Goal: Task Accomplishment & Management: Use online tool/utility

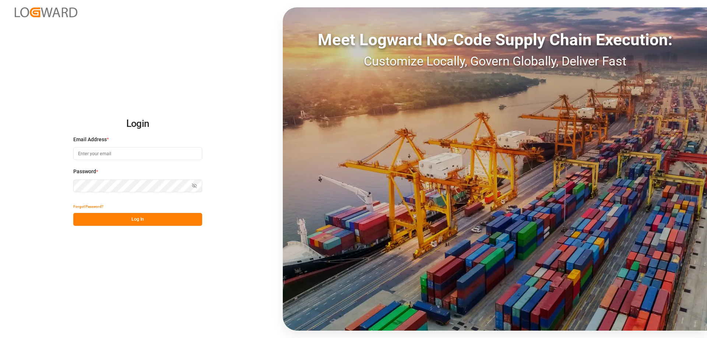
click at [105, 154] on input at bounding box center [137, 153] width 129 height 13
type input "sas.leipzig@lit.de"
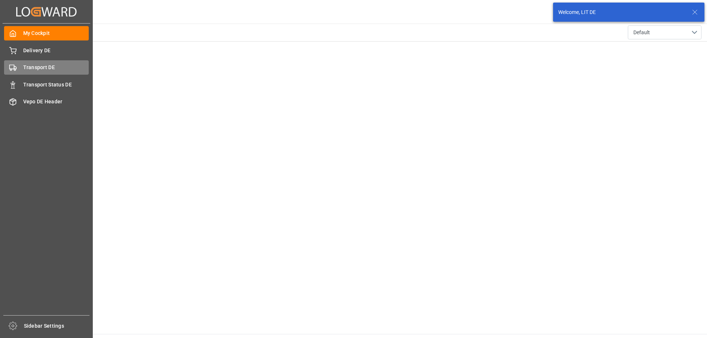
click at [13, 68] on icon at bounding box center [12, 67] width 7 height 7
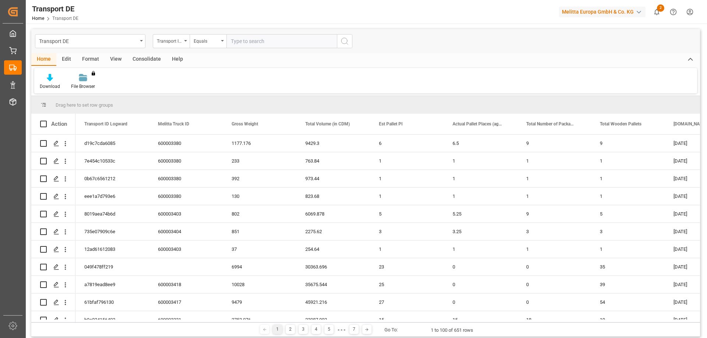
click at [250, 45] on input "text" at bounding box center [281, 41] width 110 height 14
paste input "8019aea74b6d"
type input "8019aea74b6d"
click at [347, 42] on icon "search button" at bounding box center [344, 41] width 9 height 9
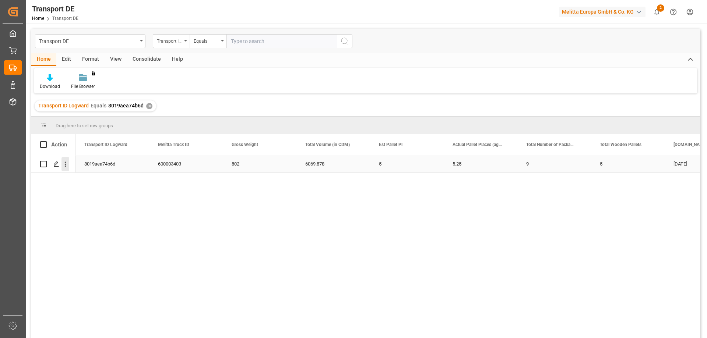
click at [65, 164] on icon "open menu" at bounding box center [65, 164] width 1 height 5
click at [95, 181] on span "Open in new tab" at bounding box center [113, 180] width 67 height 8
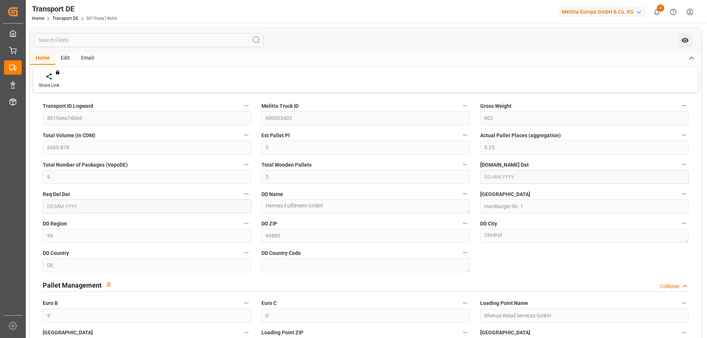
type input "[DATE]"
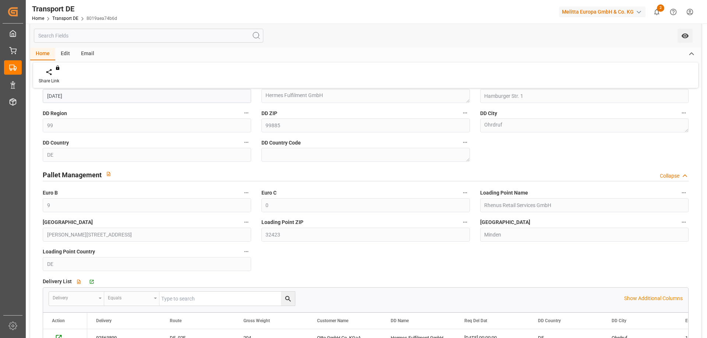
scroll to position [184, 0]
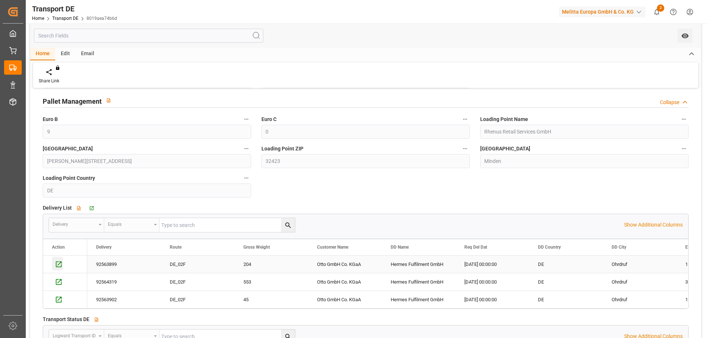
click at [58, 263] on icon "Press SPACE to select this row." at bounding box center [59, 265] width 8 height 8
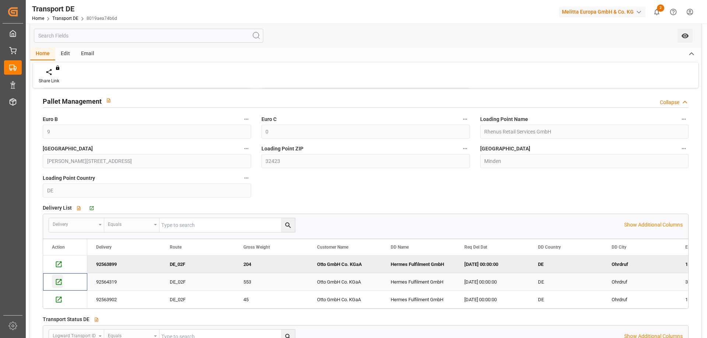
click at [58, 283] on icon "Press SPACE to select this row." at bounding box center [59, 282] width 6 height 6
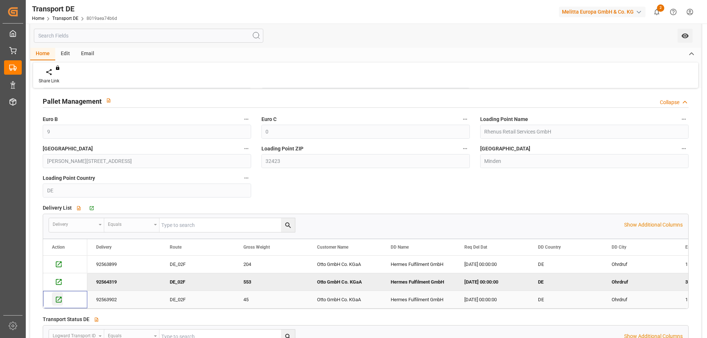
click at [60, 299] on icon "Press SPACE to select this row." at bounding box center [59, 300] width 8 height 8
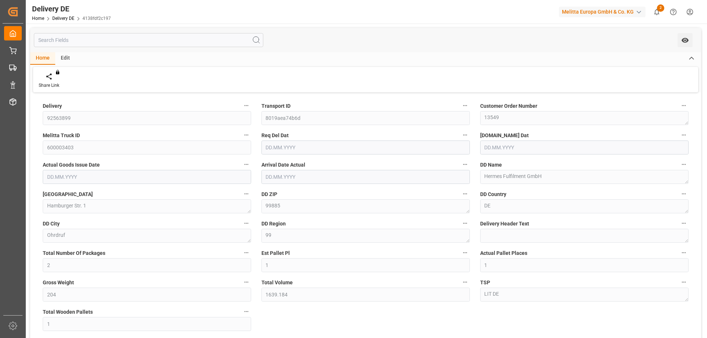
type input "2"
type input "1"
type input "204"
type input "1639.184"
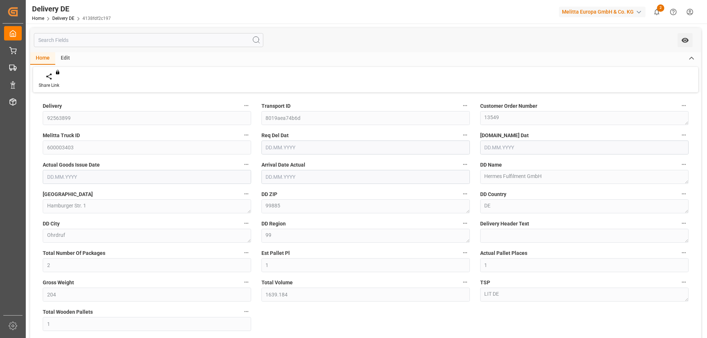
type input "1"
type input "[DATE]"
type input "10.10.2025"
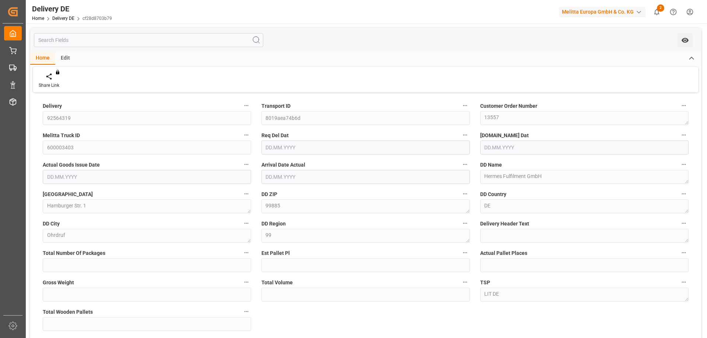
type input "6"
type input "3"
type input "3.25"
type input "553"
type input "4132.536"
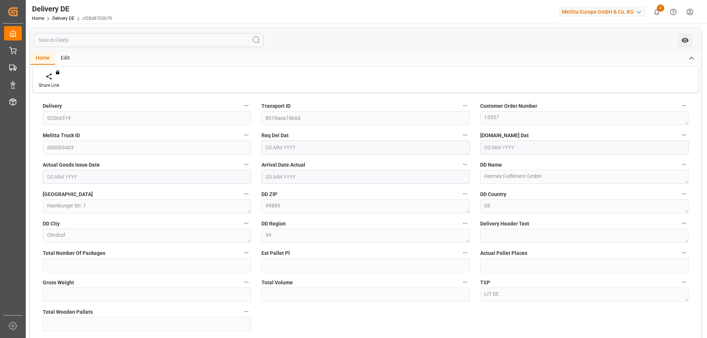
type input "3"
type input "[DATE]"
type input "10.10.2025"
type input "1"
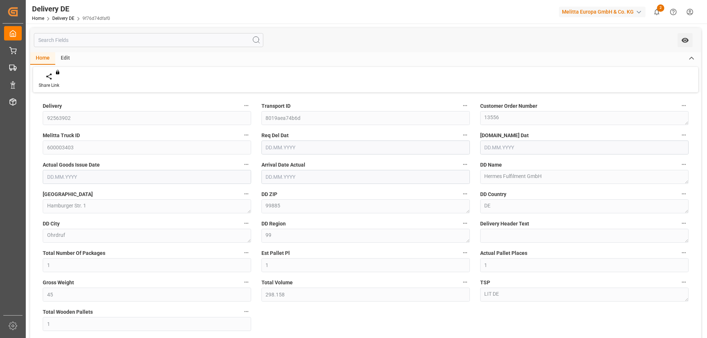
type input "1"
type input "45"
type input "298.158"
type input "1"
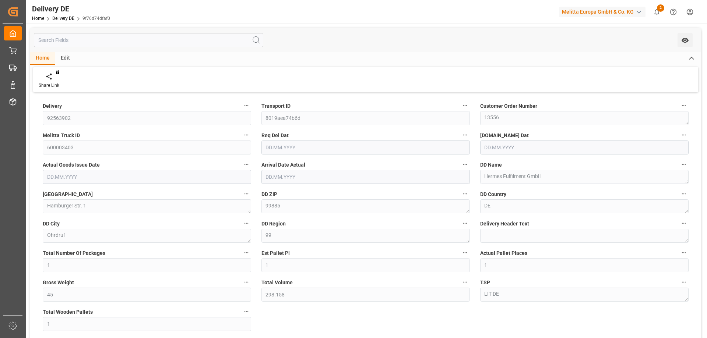
type input "[DATE]"
